Goal: Information Seeking & Learning: Learn about a topic

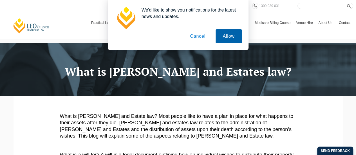
click at [225, 37] on button "Allow" at bounding box center [228, 36] width 26 height 14
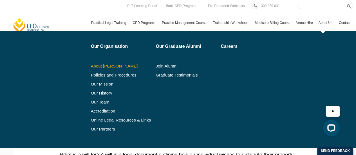
click at [120, 67] on link "About Leo Cussen" at bounding box center [121, 66] width 61 height 4
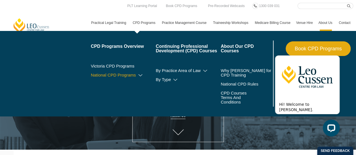
click at [138, 75] on icon at bounding box center [140, 75] width 6 height 4
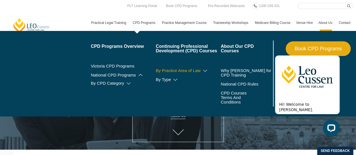
click at [203, 71] on icon at bounding box center [205, 71] width 6 height 4
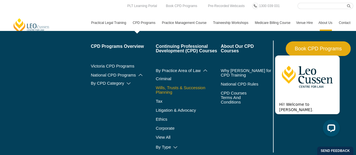
click at [170, 91] on link "Wills, Trusts & Succession Planning" at bounding box center [187, 89] width 65 height 9
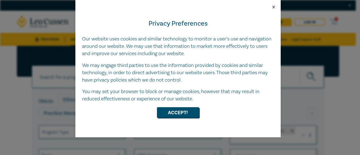
click at [273, 7] on button "Close" at bounding box center [273, 6] width 5 height 5
